Goal: Transaction & Acquisition: Purchase product/service

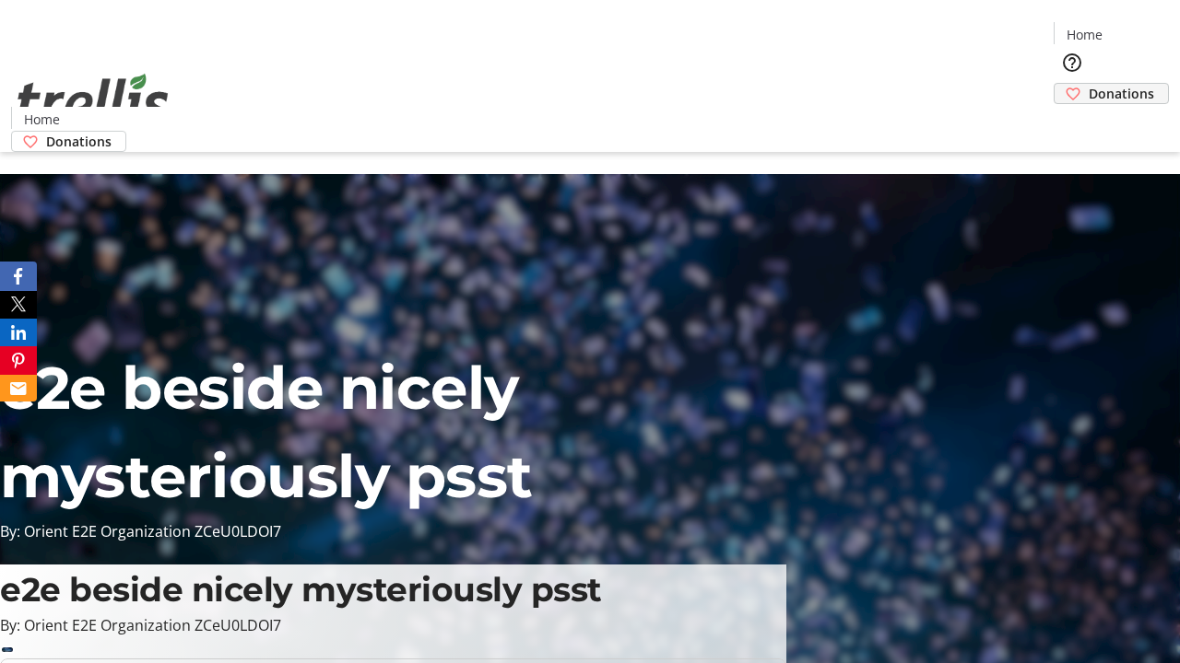
click at [1088, 84] on span "Donations" at bounding box center [1120, 93] width 65 height 19
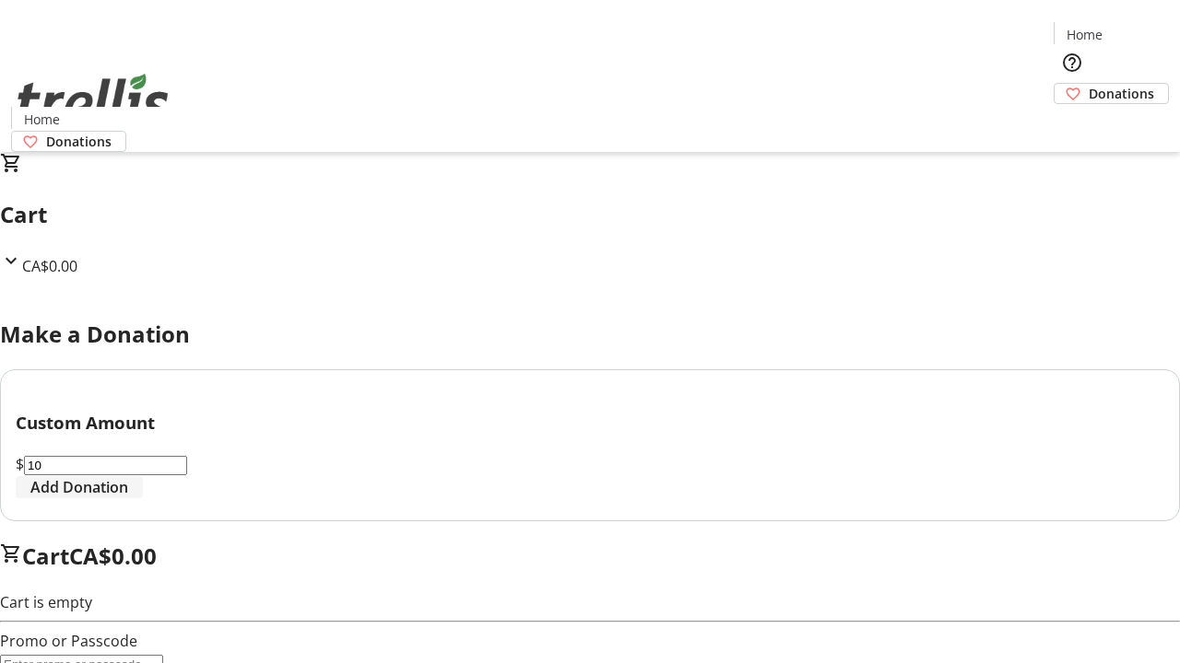
click at [128, 499] on span "Add Donation" at bounding box center [79, 487] width 98 height 22
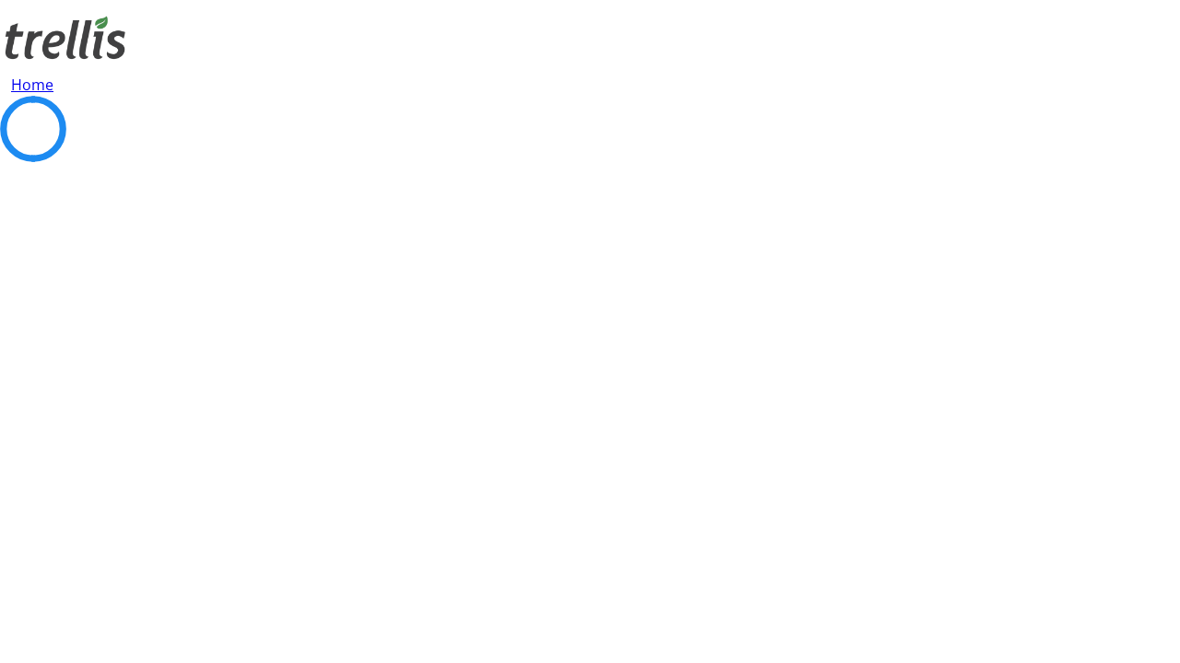
select select "CA"
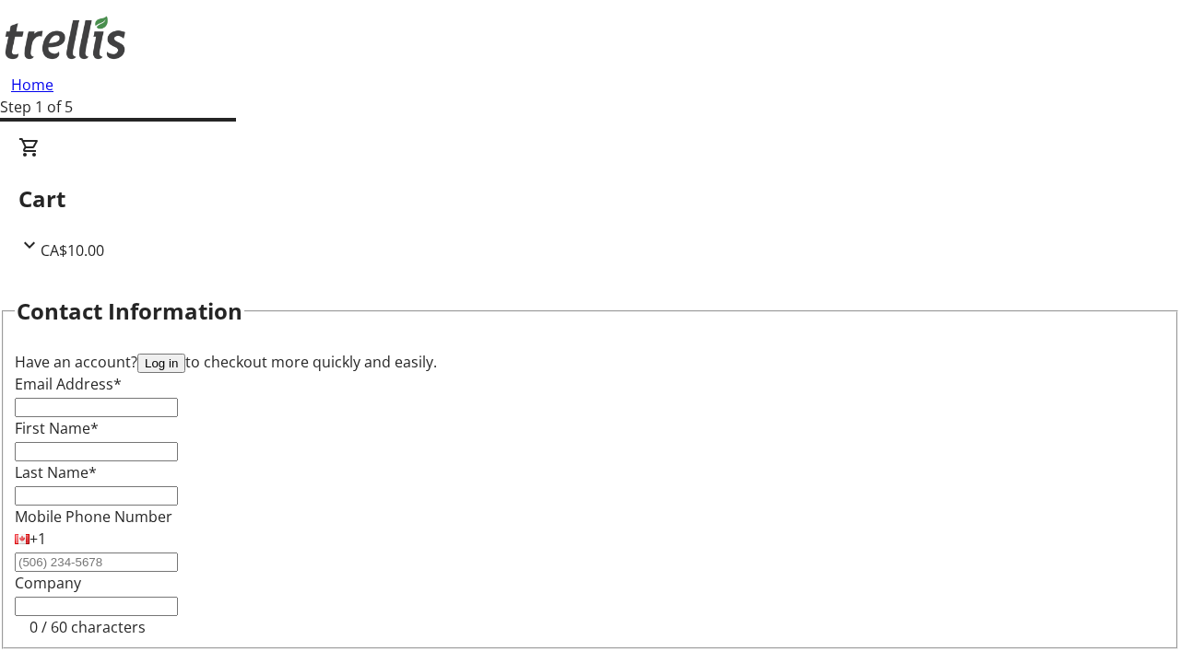
click at [185, 354] on button "Log in" at bounding box center [161, 363] width 48 height 19
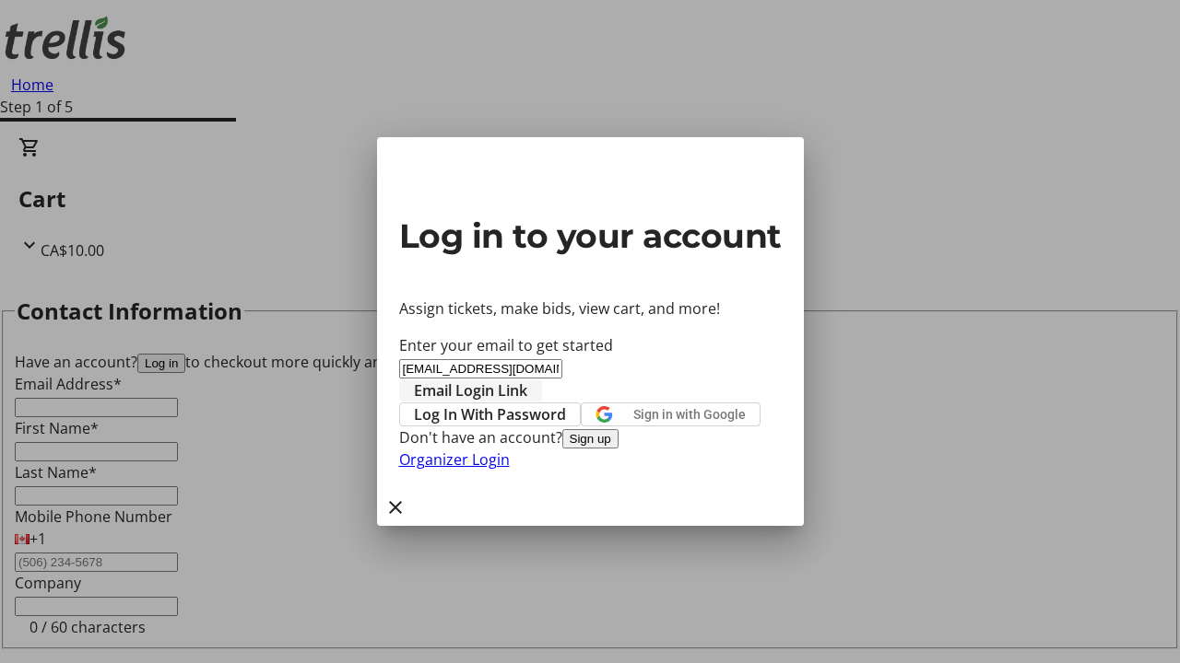
type input "[EMAIL_ADDRESS][DOMAIN_NAME]"
click at [527, 380] on span "Email Login Link" at bounding box center [470, 391] width 113 height 22
